Goal: Task Accomplishment & Management: Manage account settings

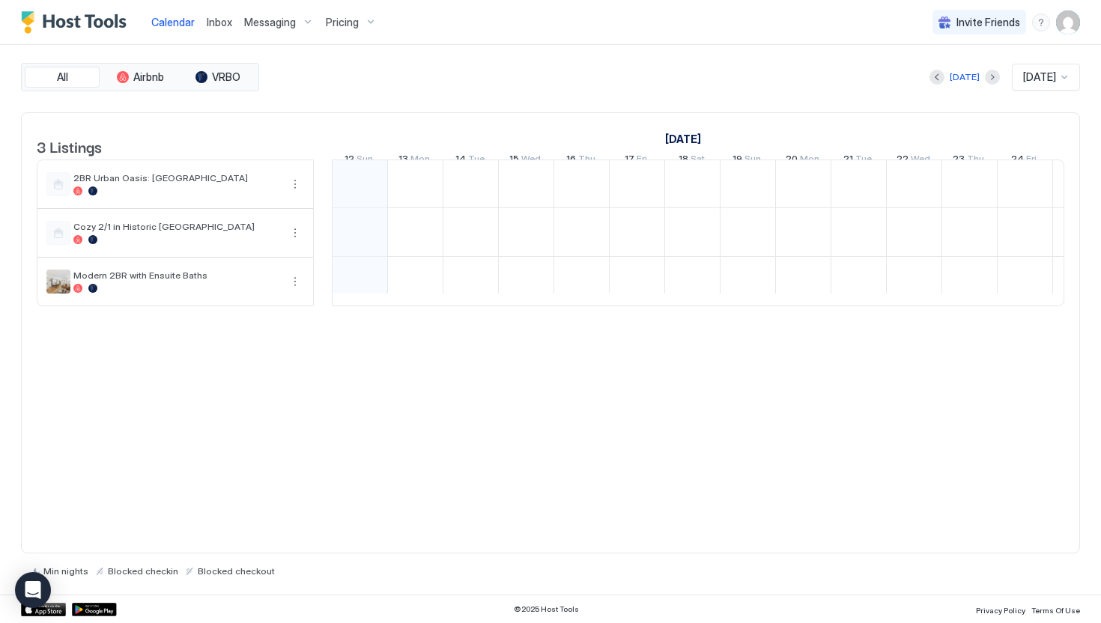
scroll to position [0, 832]
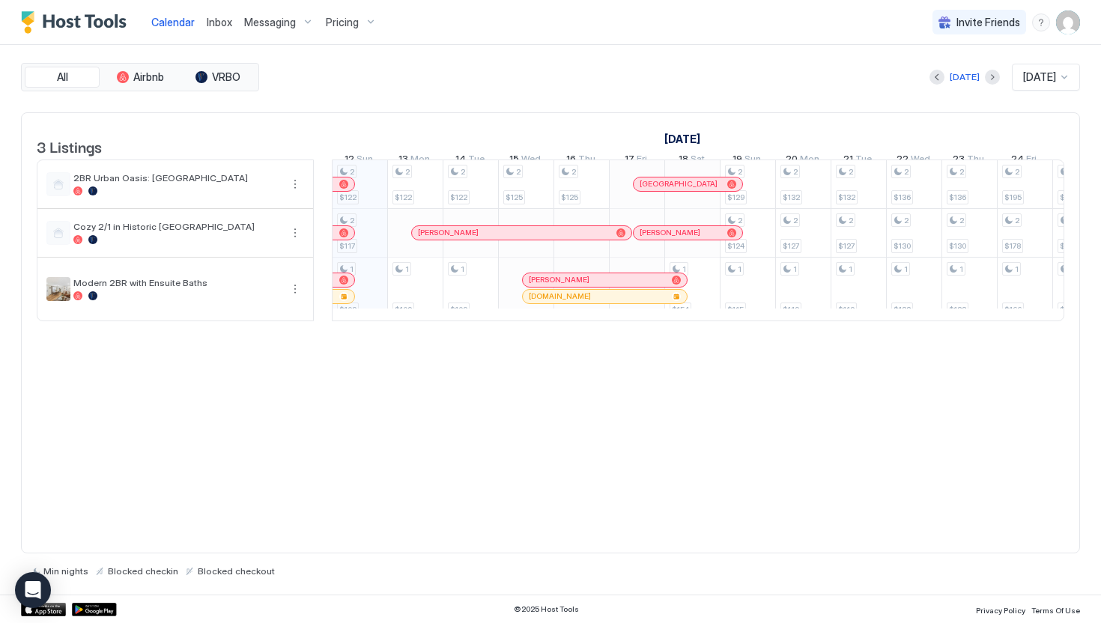
click at [269, 20] on span "Messaging" at bounding box center [270, 22] width 52 height 13
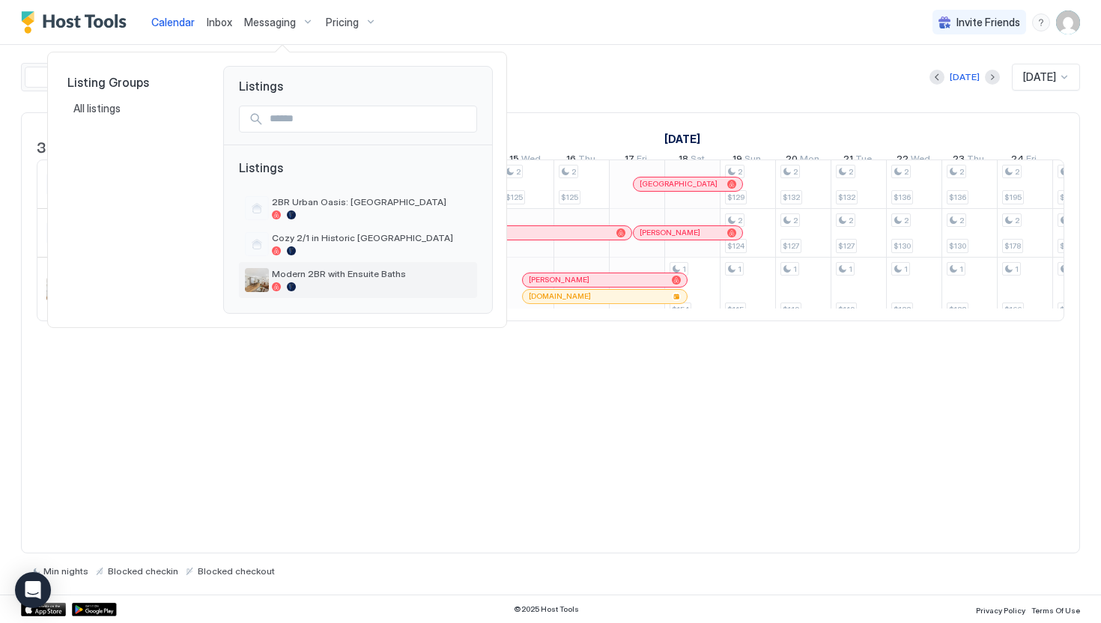
click at [330, 272] on span "Modern 2BR with Ensuite Baths" at bounding box center [371, 273] width 199 height 11
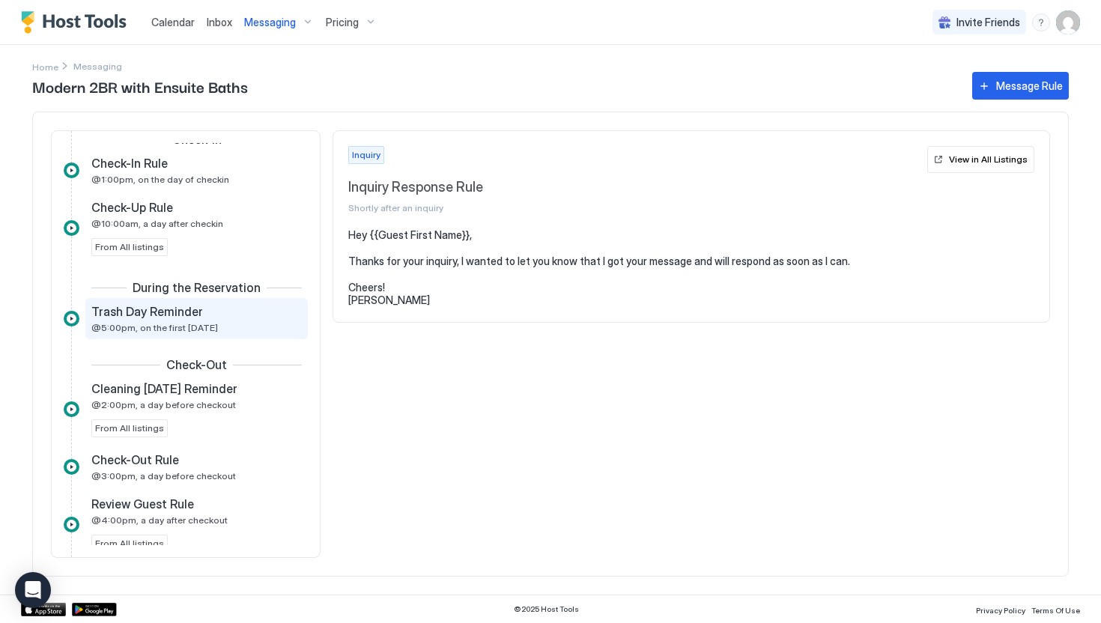
scroll to position [518, 0]
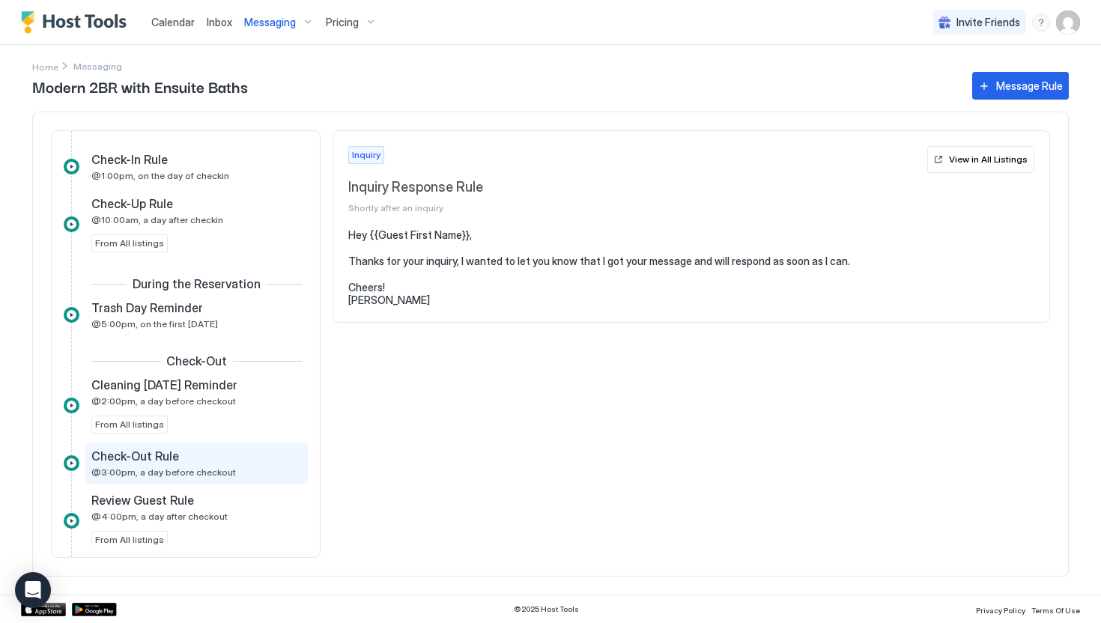
click at [223, 462] on div "Check-Out Rule" at bounding box center [186, 456] width 190 height 15
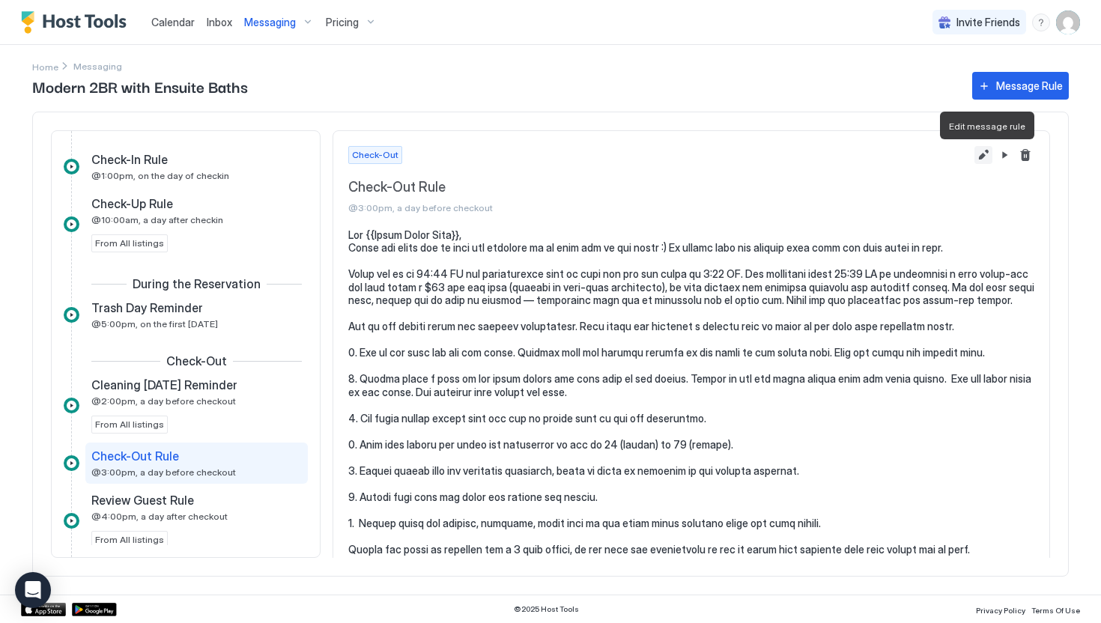
click at [990, 157] on button "Edit message rule" at bounding box center [984, 155] width 18 height 18
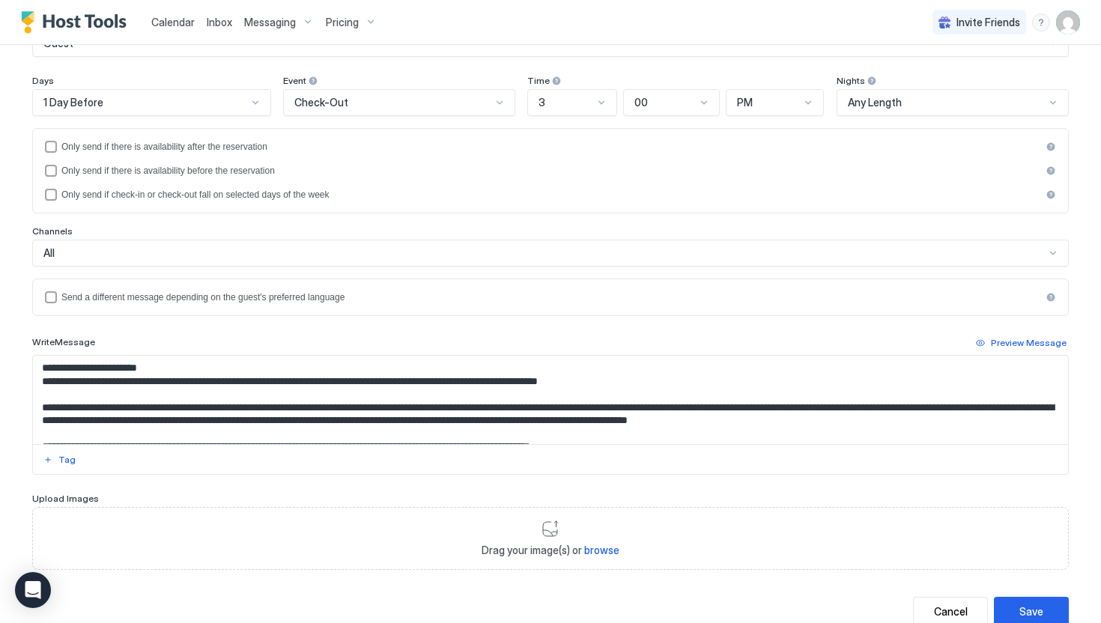
scroll to position [169, 0]
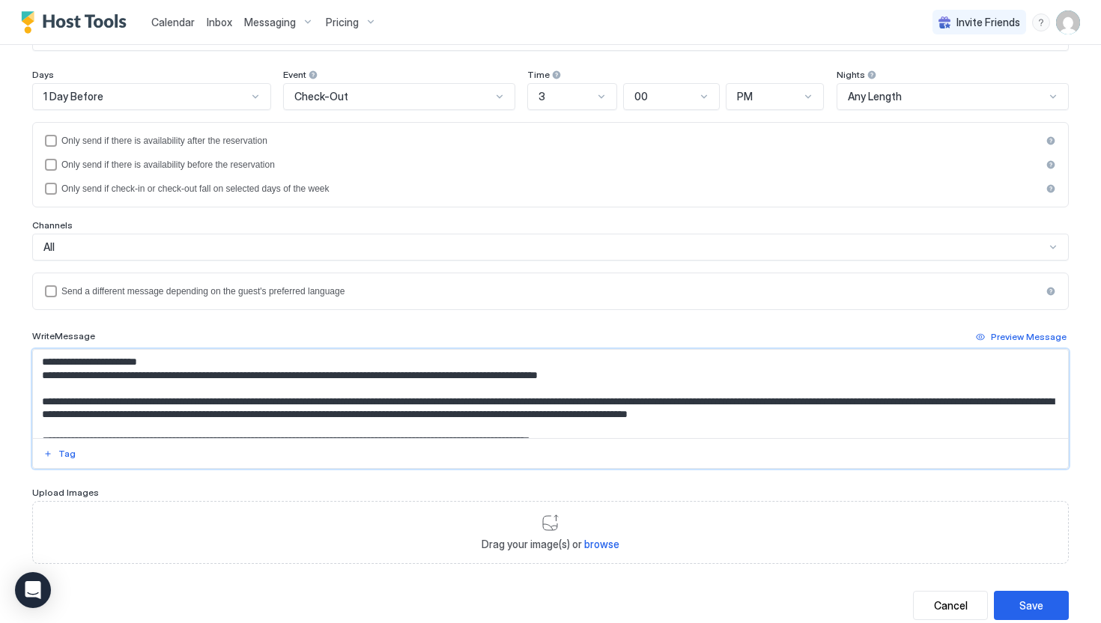
click at [419, 402] on textarea "Input Field" at bounding box center [550, 394] width 1035 height 88
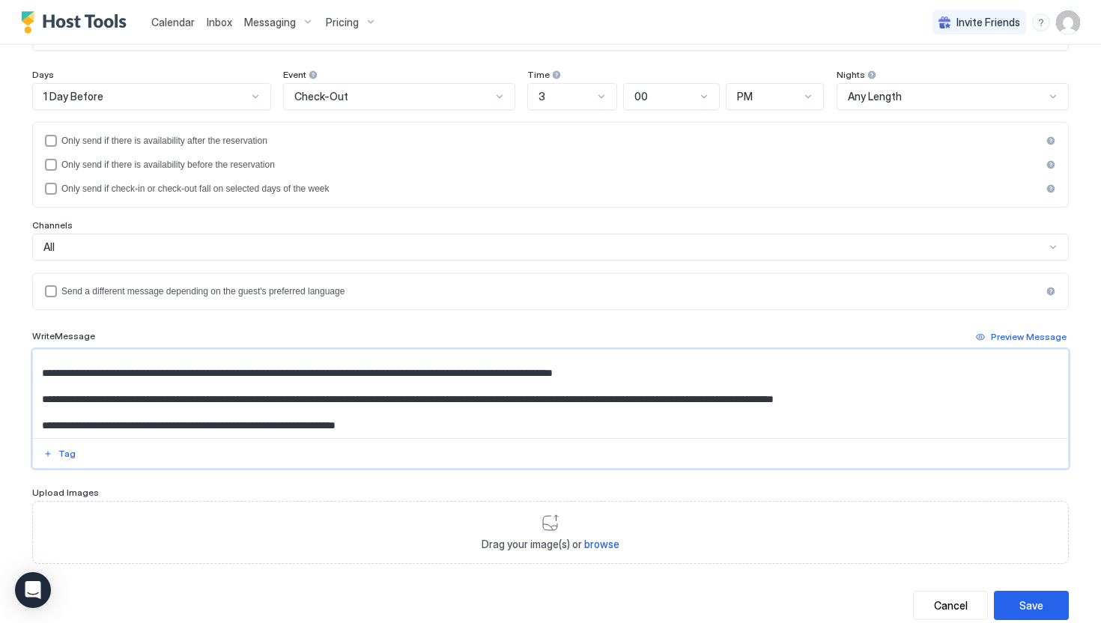
scroll to position [121, 0]
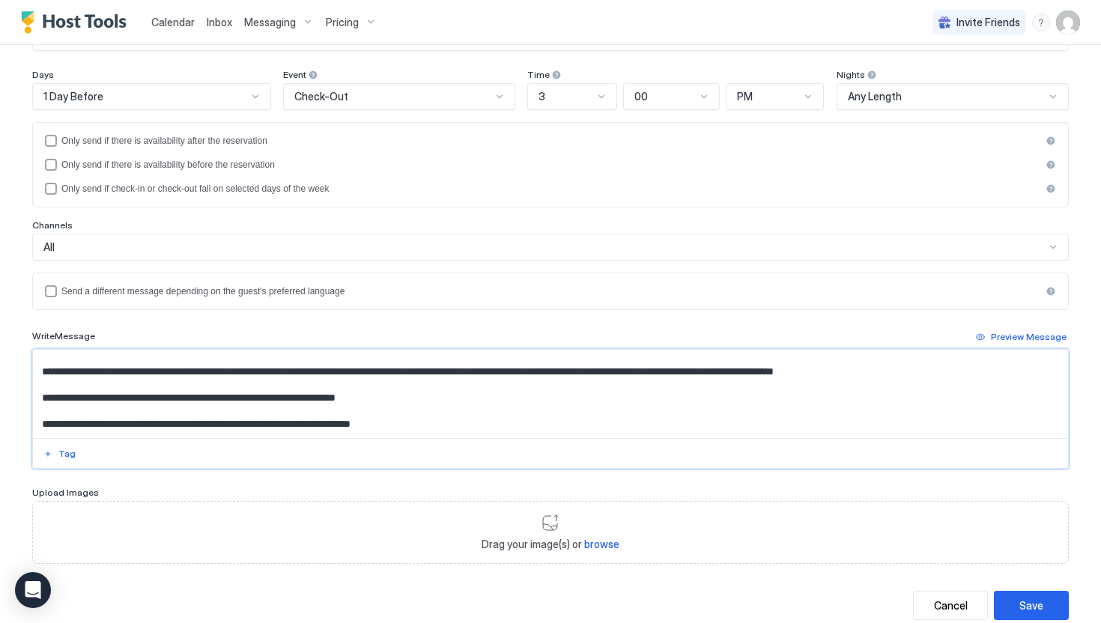
click at [432, 397] on textarea "Input Field" at bounding box center [550, 394] width 1035 height 88
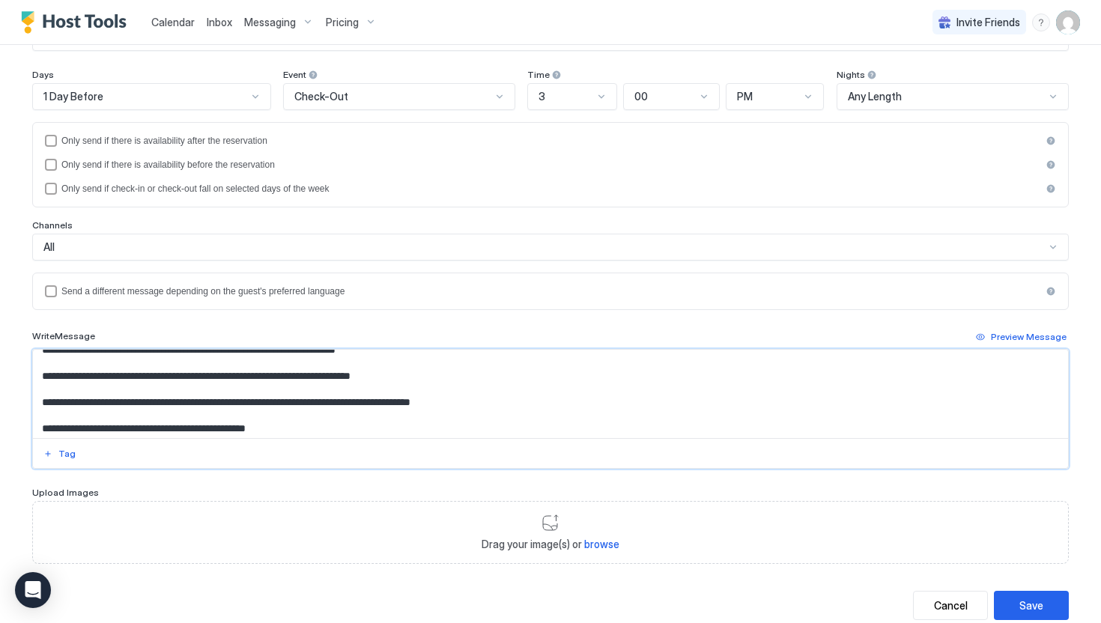
scroll to position [224, 0]
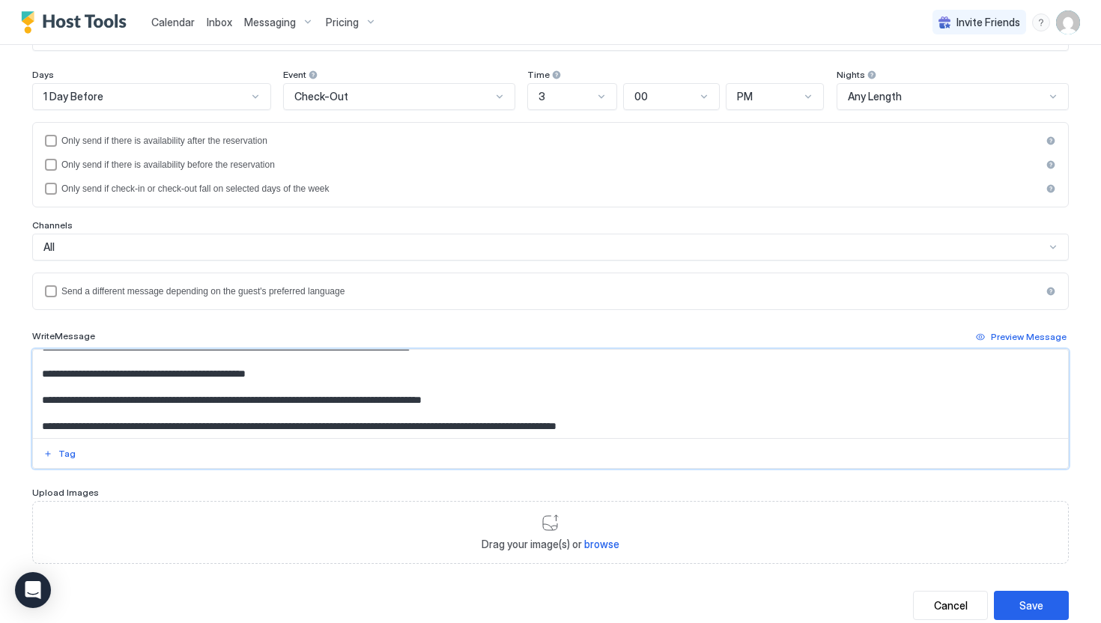
click at [522, 408] on textarea "Input Field" at bounding box center [550, 394] width 1035 height 88
click at [522, 396] on textarea "Input Field" at bounding box center [550, 394] width 1035 height 88
type textarea "**********"
click at [1041, 604] on div "Save" at bounding box center [1032, 606] width 24 height 16
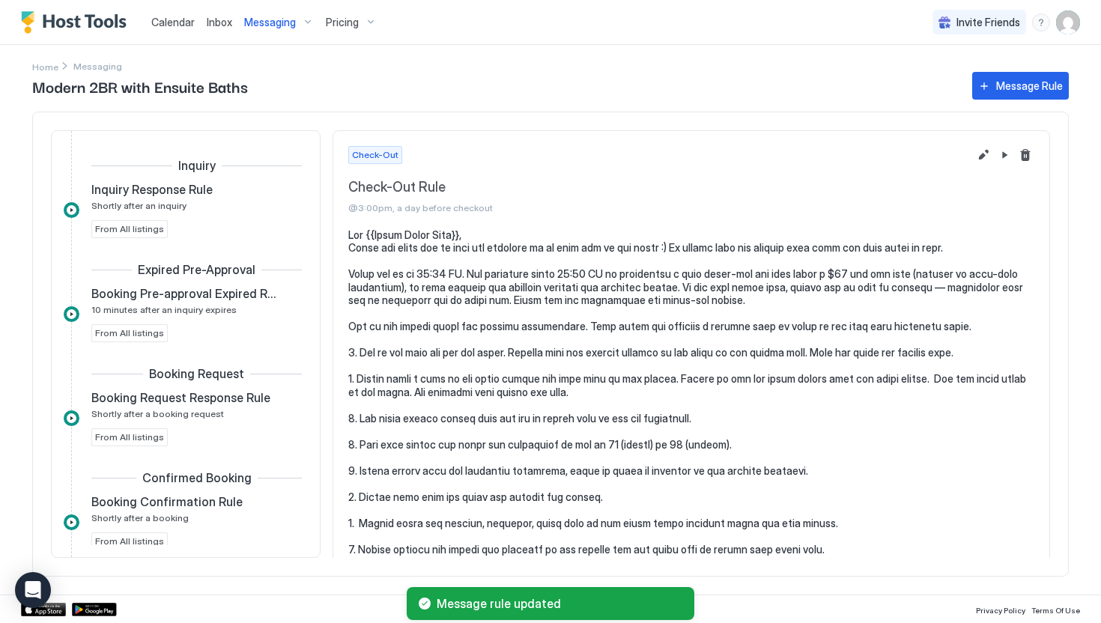
scroll to position [477, 0]
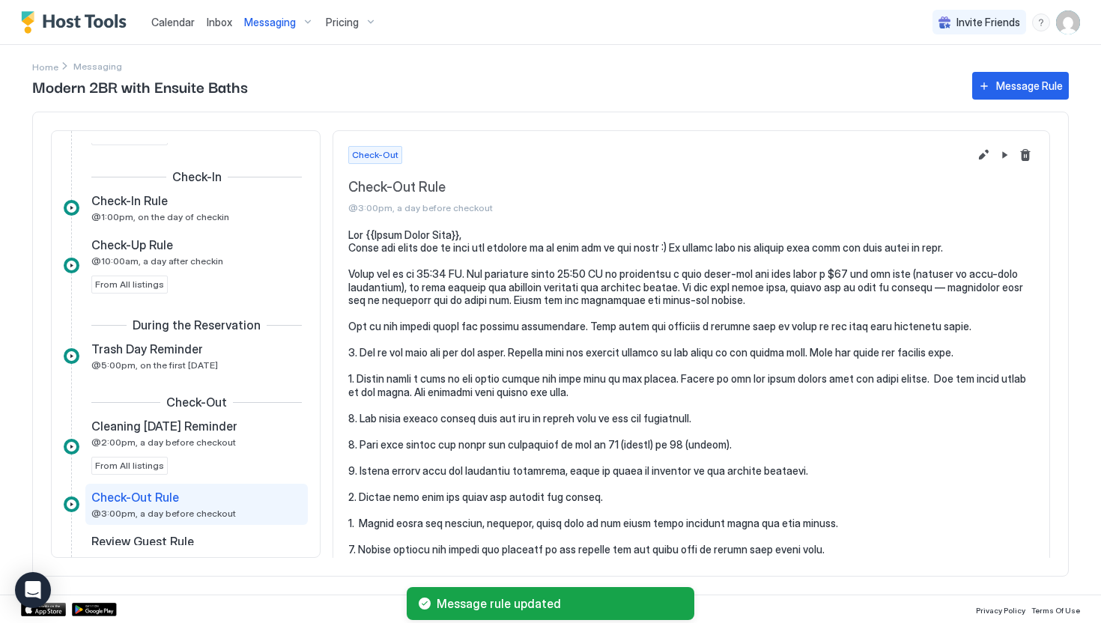
click at [262, 33] on div "Messaging" at bounding box center [279, 22] width 82 height 25
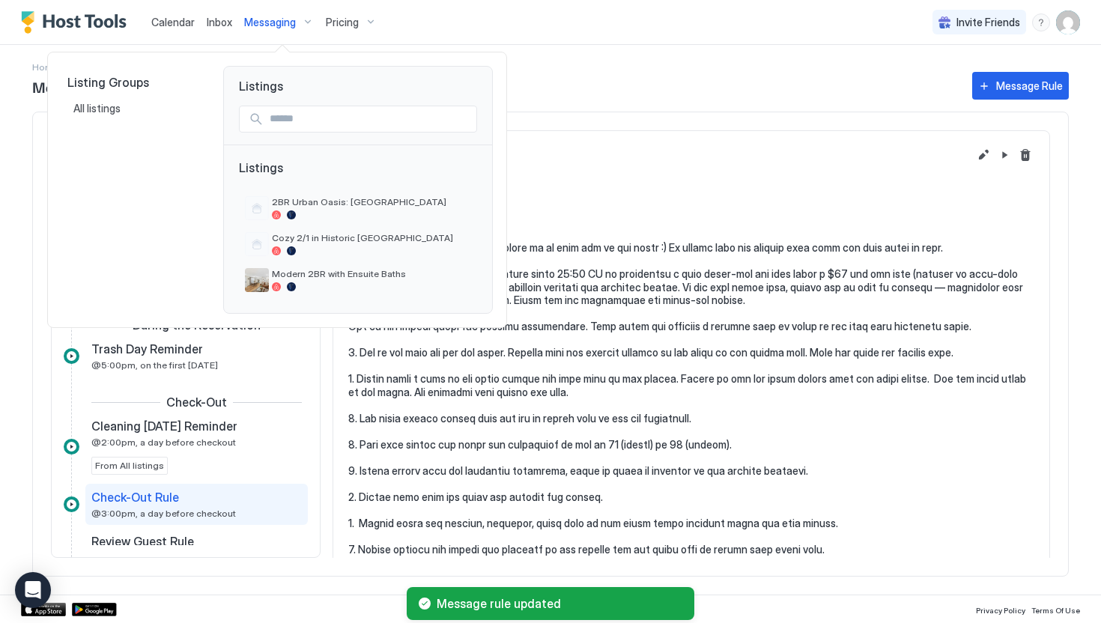
click at [317, 401] on div at bounding box center [550, 311] width 1101 height 623
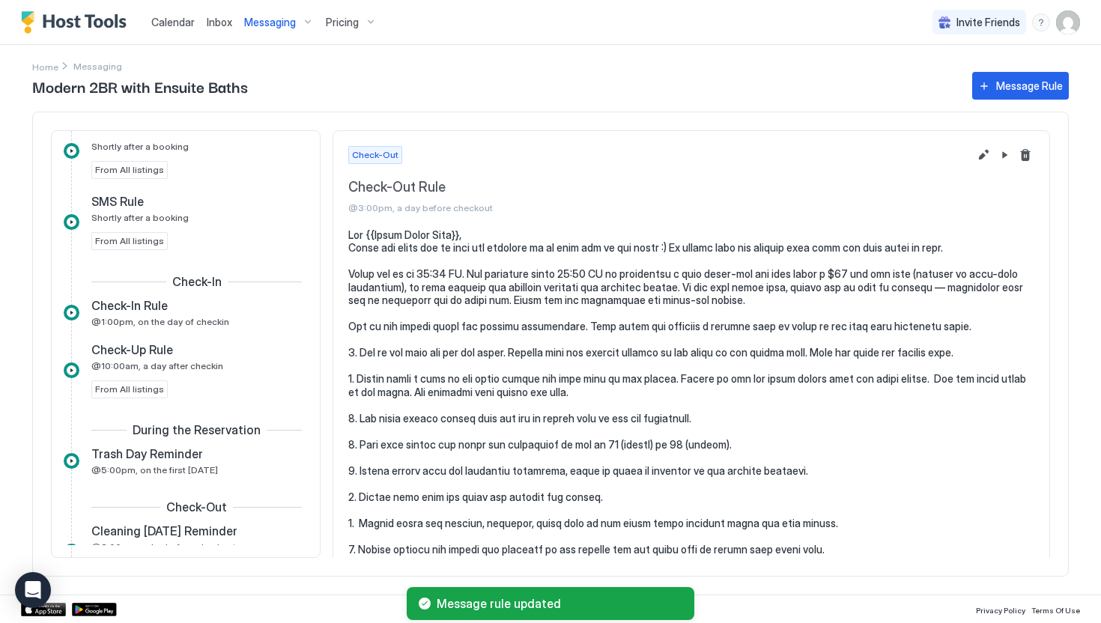
scroll to position [347, 0]
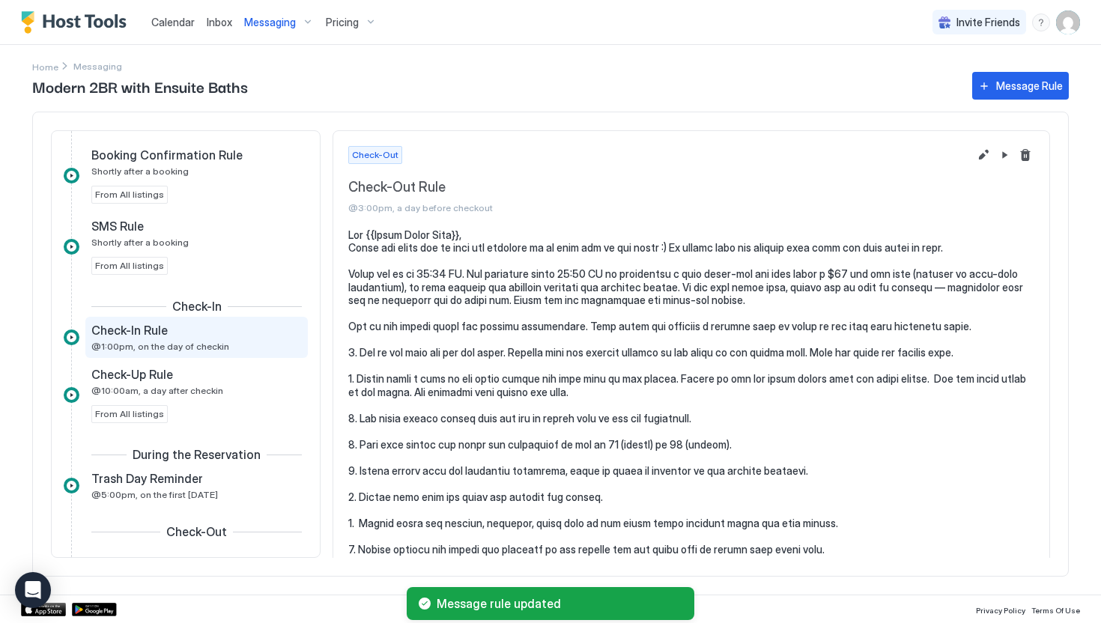
click at [220, 339] on div "Check-In Rule @1:00pm, on the day of checkin" at bounding box center [186, 337] width 190 height 29
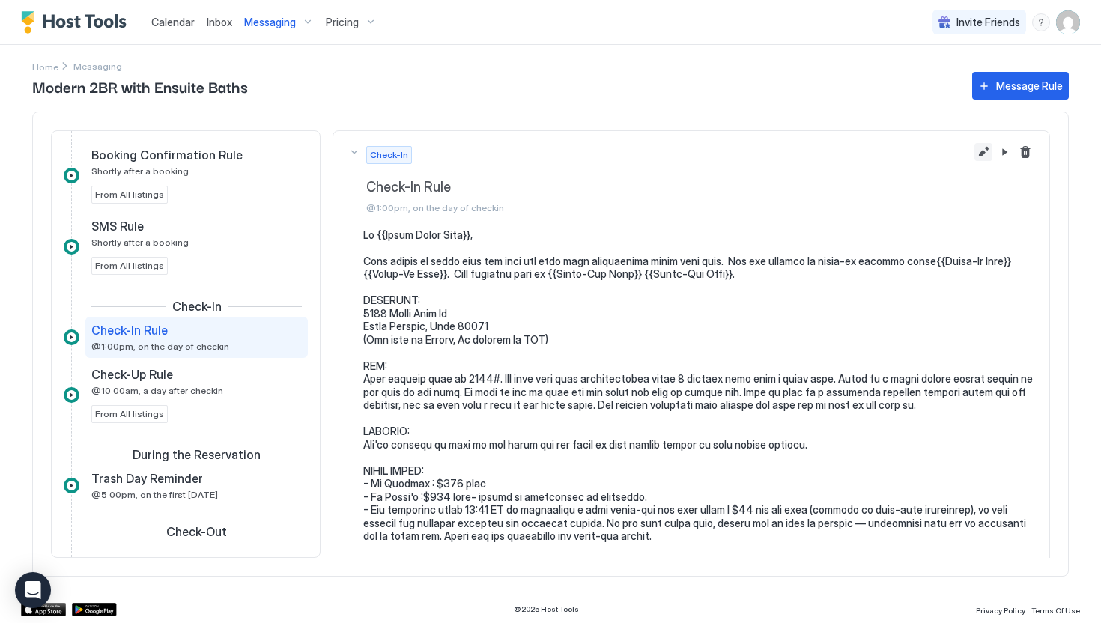
click at [982, 160] on button "Edit message rule" at bounding box center [984, 152] width 18 height 18
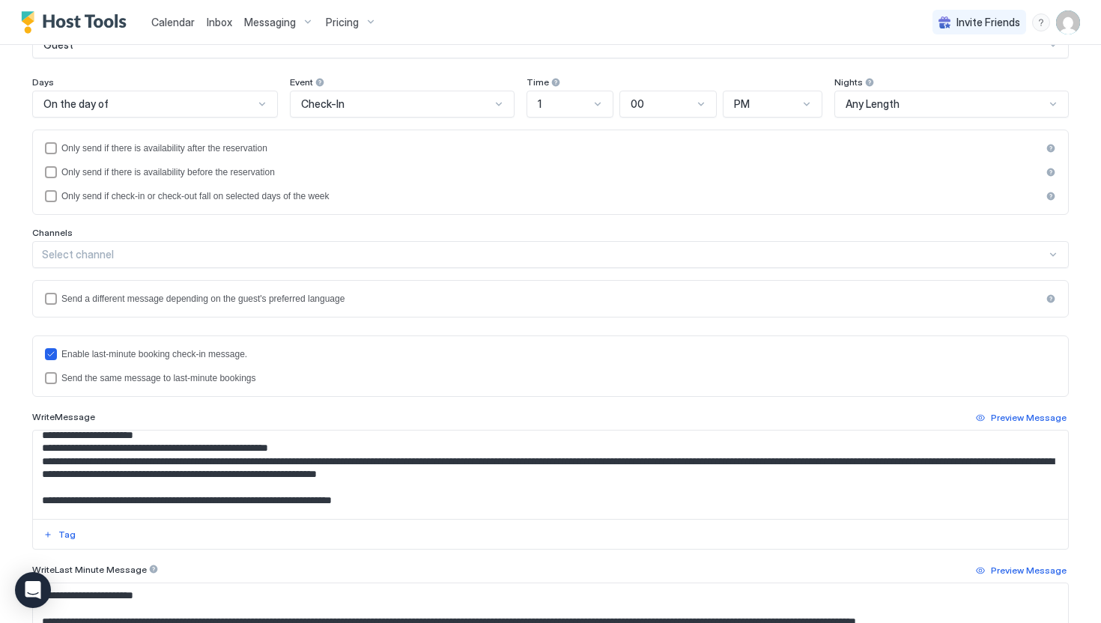
scroll to position [225, 0]
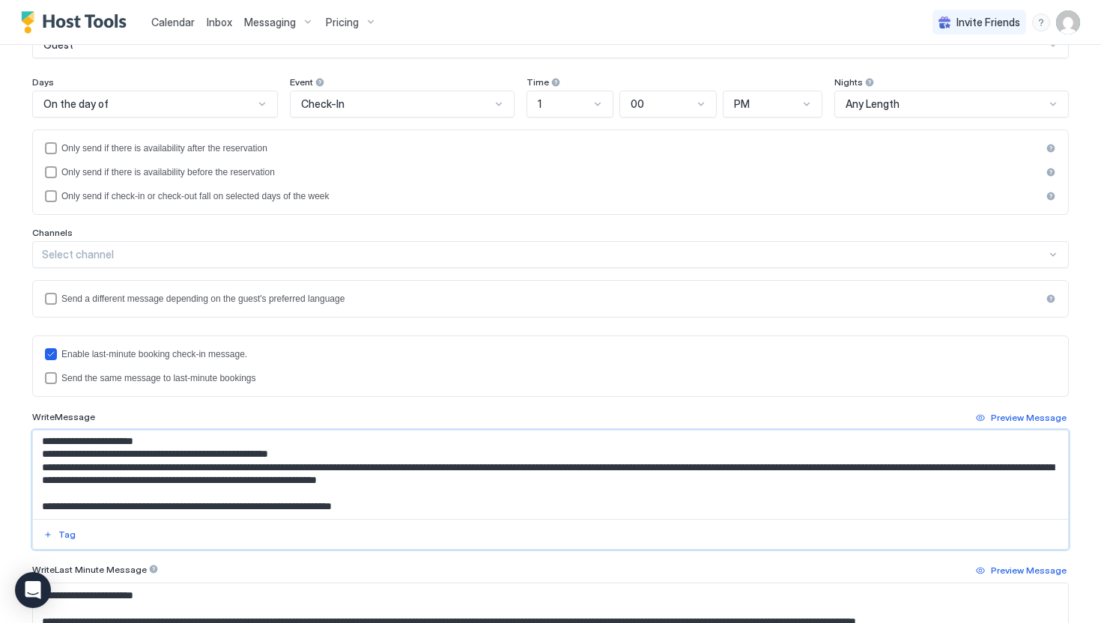
click at [49, 479] on textarea "Input Field" at bounding box center [550, 475] width 1035 height 88
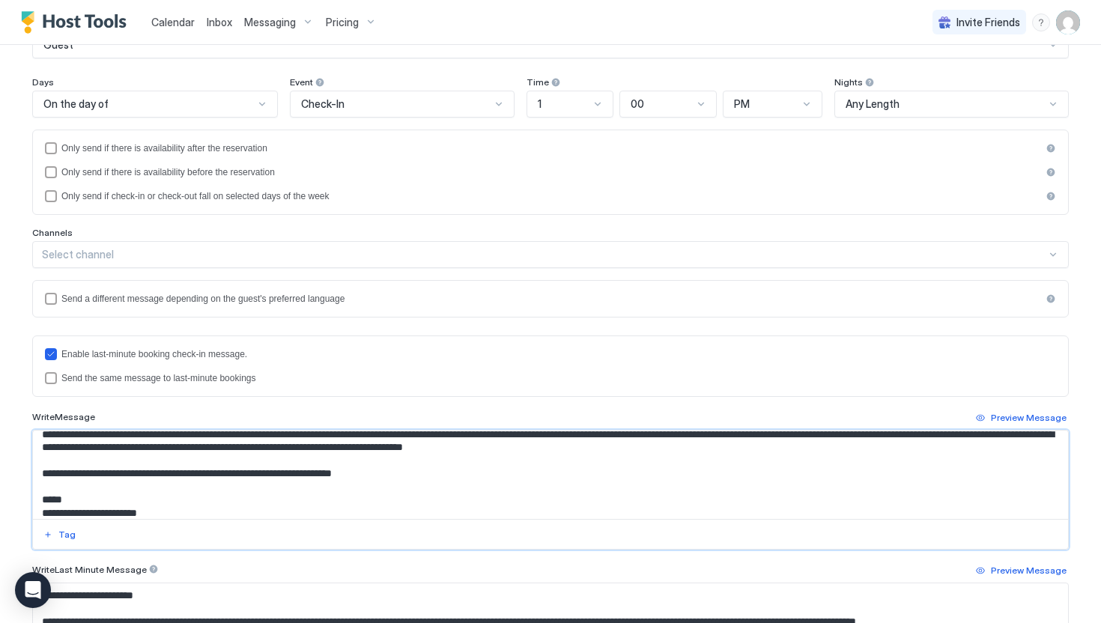
scroll to position [254, 0]
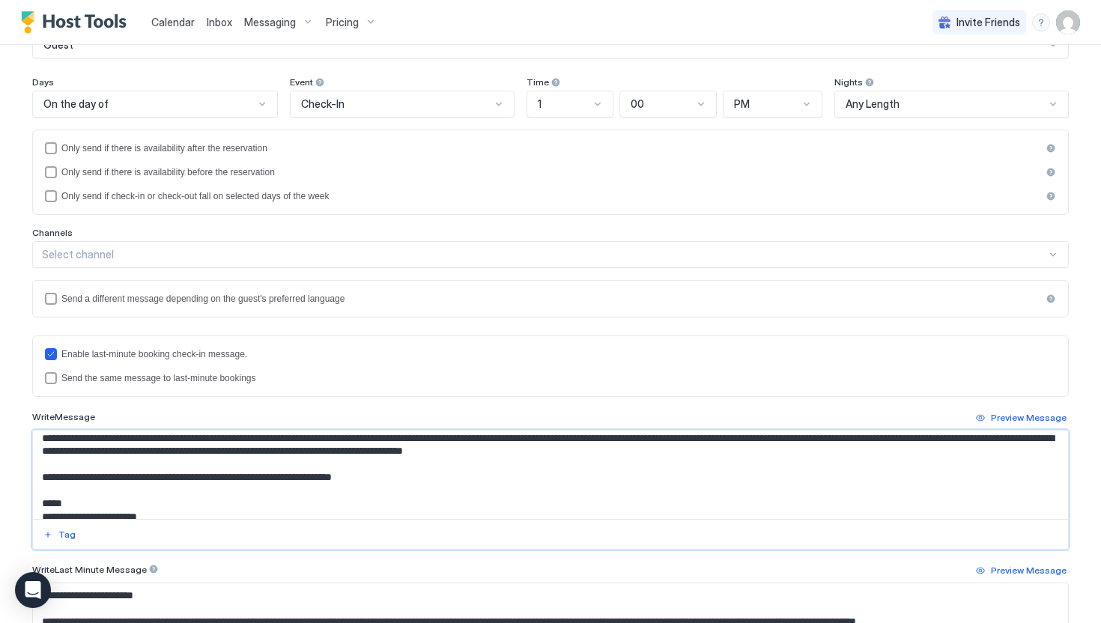
click at [713, 462] on textarea "Input Field" at bounding box center [550, 475] width 1035 height 88
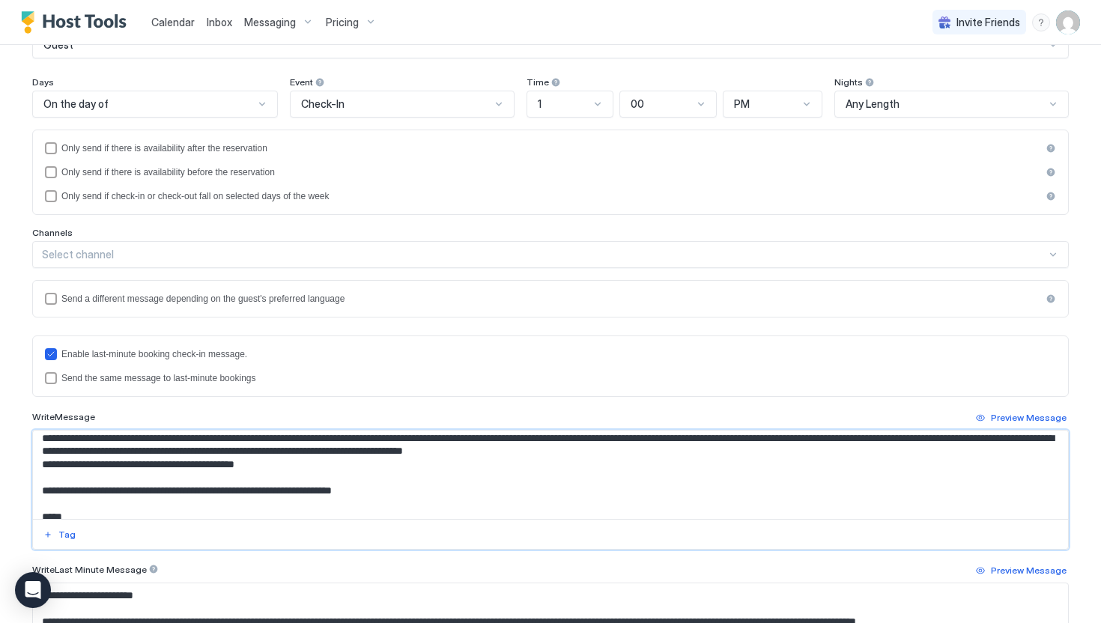
click at [144, 477] on textarea "Input Field" at bounding box center [550, 475] width 1035 height 88
click at [150, 478] on textarea "Input Field" at bounding box center [550, 475] width 1035 height 88
click at [150, 479] on textarea "Input Field" at bounding box center [550, 475] width 1035 height 88
click at [149, 479] on textarea "Input Field" at bounding box center [550, 475] width 1035 height 88
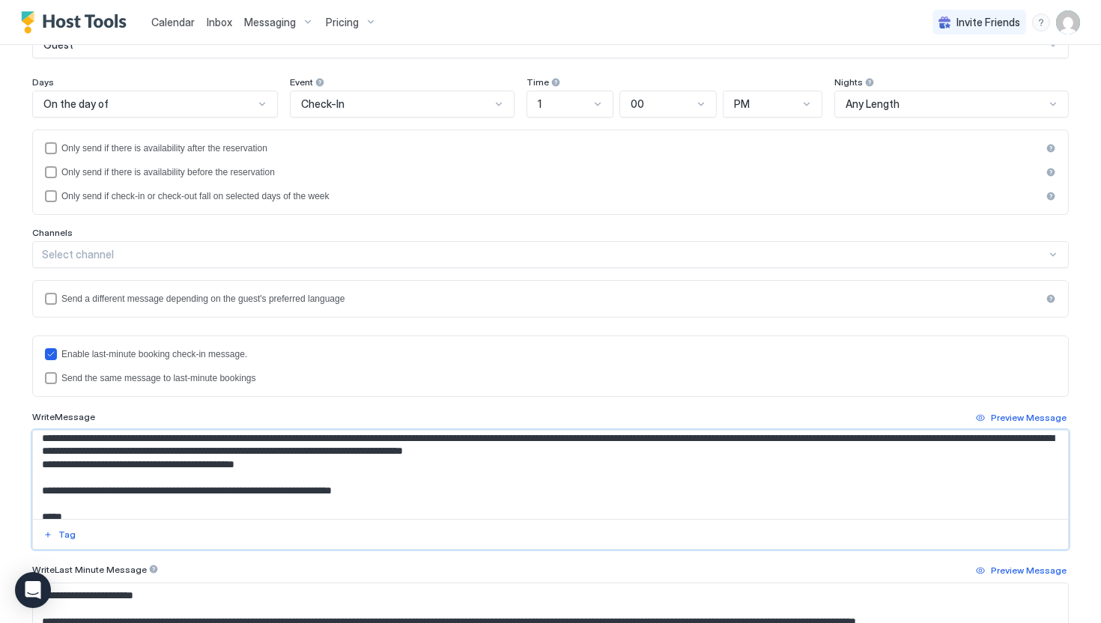
click at [287, 480] on textarea "Input Field" at bounding box center [550, 475] width 1035 height 88
drag, startPoint x: 294, startPoint y: 483, endPoint x: 52, endPoint y: 478, distance: 241.3
click at [52, 478] on textarea "Input Field" at bounding box center [550, 475] width 1035 height 88
click at [306, 476] on textarea "Input Field" at bounding box center [550, 475] width 1035 height 88
click at [346, 483] on textarea "Input Field" at bounding box center [550, 475] width 1035 height 88
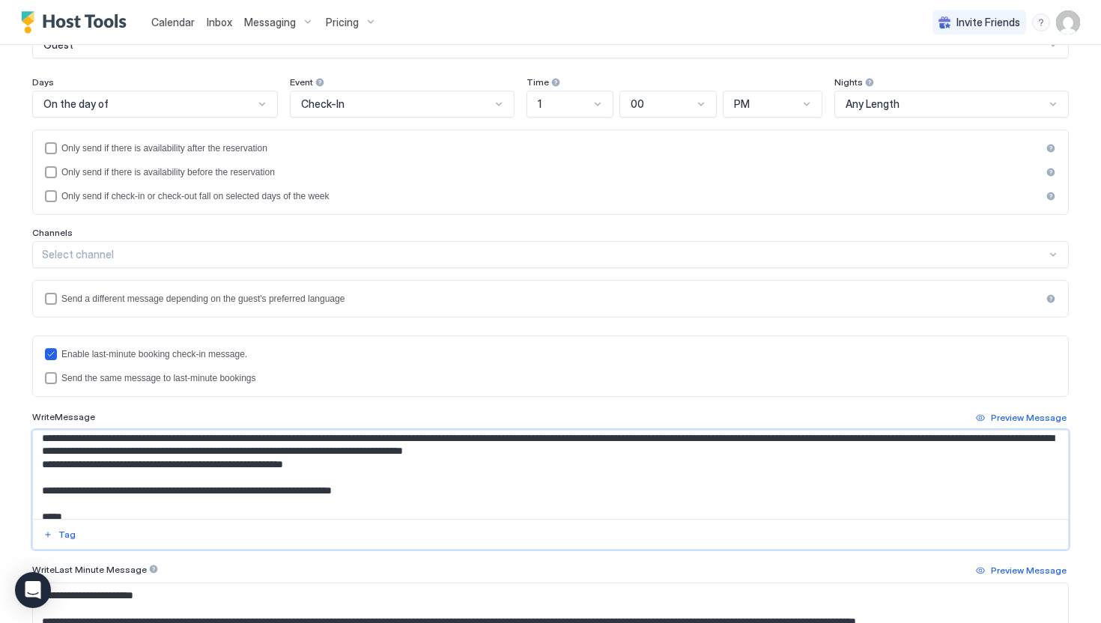
click at [66, 481] on textarea "Input Field" at bounding box center [550, 475] width 1035 height 88
click at [64, 479] on textarea "Input Field" at bounding box center [550, 475] width 1035 height 88
click at [405, 474] on textarea "Input Field" at bounding box center [550, 475] width 1035 height 88
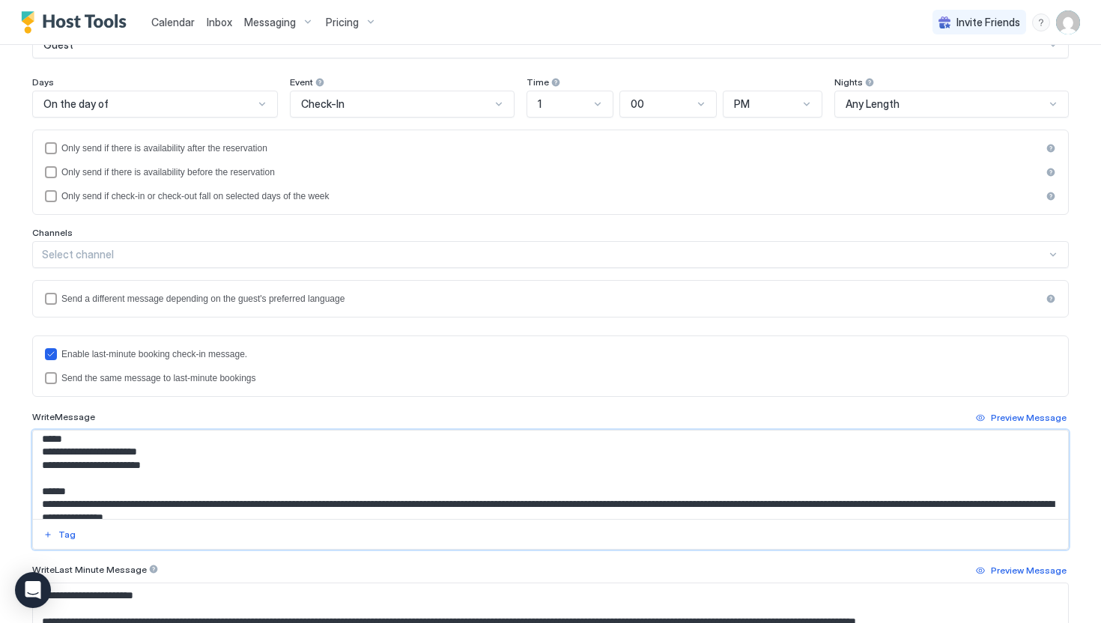
scroll to position [436, 0]
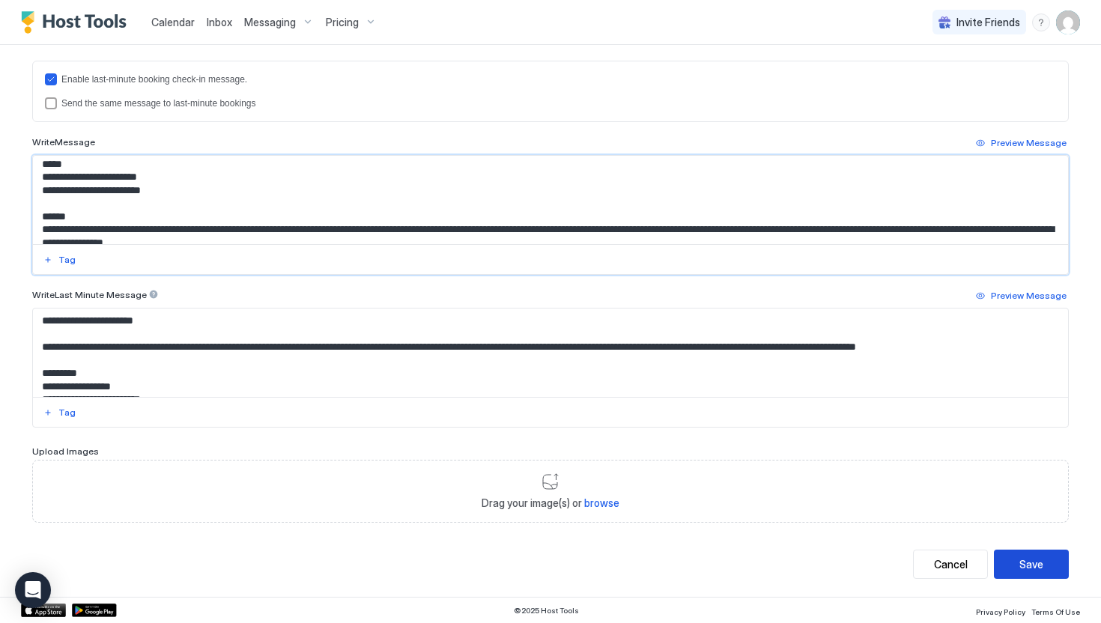
type textarea "**********"
click at [1035, 557] on div "Save" at bounding box center [1032, 565] width 24 height 16
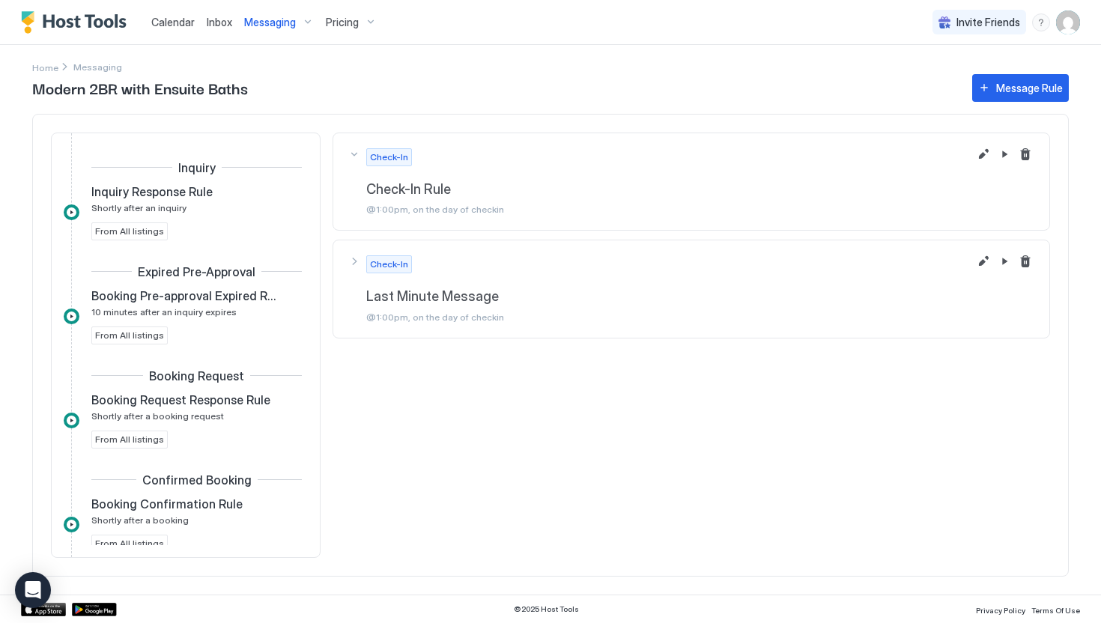
scroll to position [341, 0]
